Goal: Find specific page/section: Find specific page/section

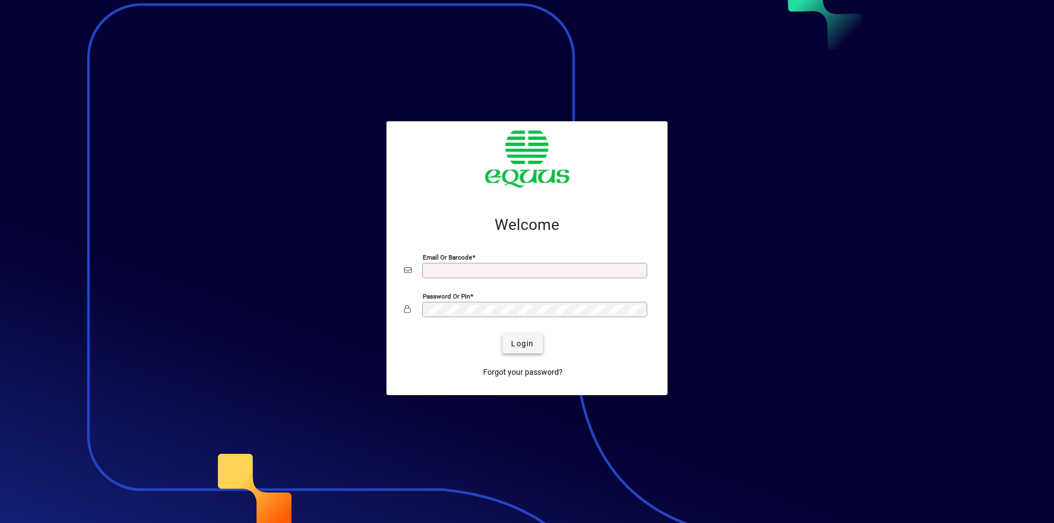
type input "**********"
click at [532, 348] on span "Login" at bounding box center [522, 344] width 23 height 12
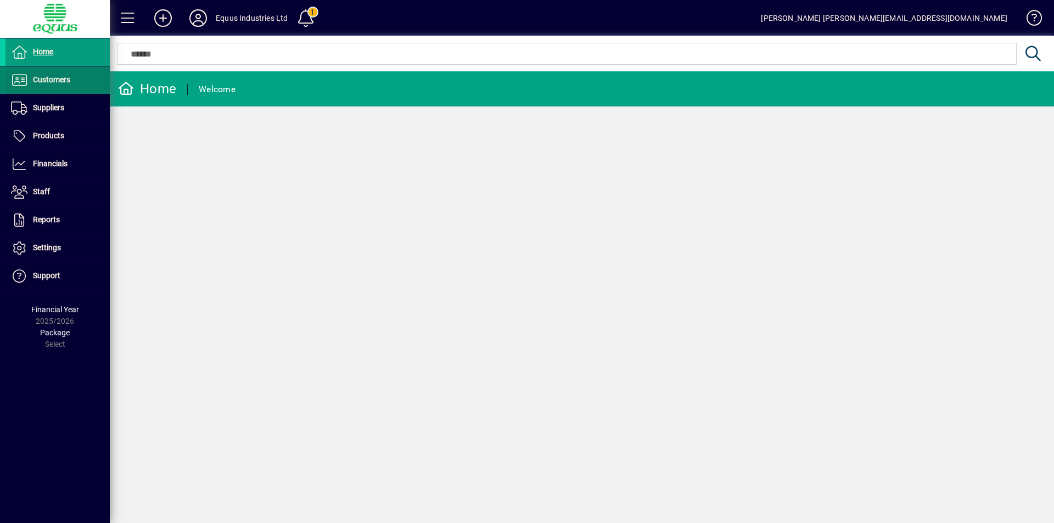
click at [24, 77] on icon at bounding box center [19, 80] width 16 height 13
